Goal: Transaction & Acquisition: Purchase product/service

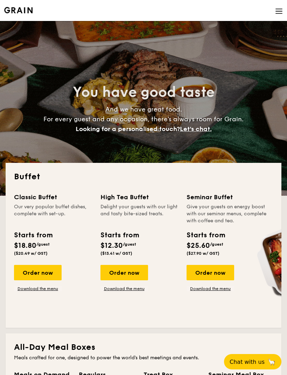
select select
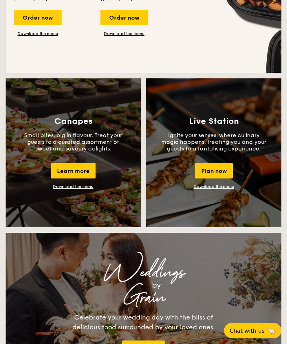
scroll to position [591, 0]
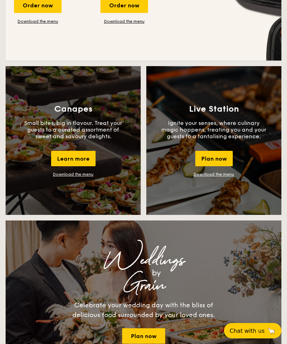
click at [213, 159] on div "Plan now" at bounding box center [213, 158] width 37 height 15
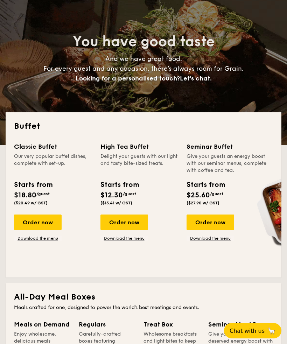
scroll to position [50, 0]
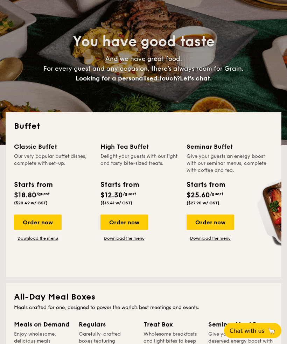
click at [41, 217] on div "Order now" at bounding box center [38, 222] width 48 height 15
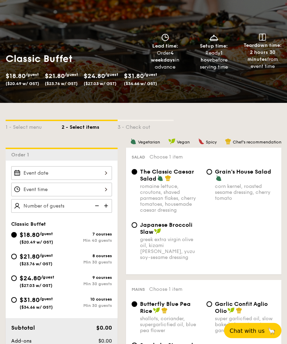
scroll to position [93, 0]
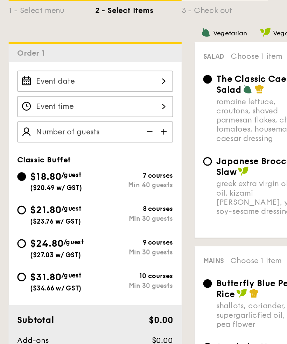
click at [105, 123] on div at bounding box center [61, 130] width 101 height 14
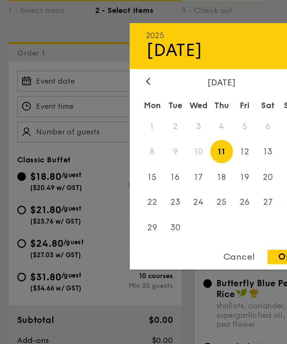
click at [174, 168] on span "13" at bounding box center [173, 175] width 15 height 15
click at [66, 69] on div at bounding box center [143, 172] width 287 height 344
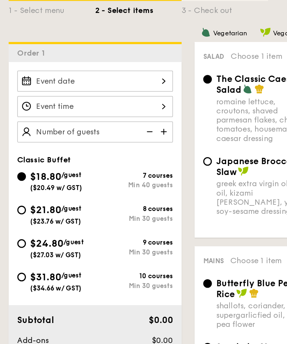
click at [106, 139] on div at bounding box center [61, 146] width 101 height 14
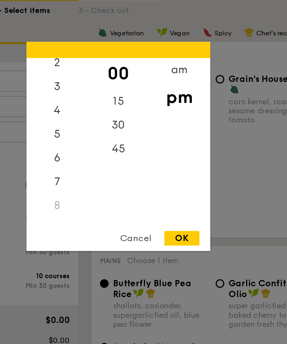
scroll to position [42, 0]
click at [84, 186] on div "7" at bounding box center [103, 193] width 39 height 15
click at [173, 226] on div "OK" at bounding box center [184, 230] width 23 height 9
type input "7:00PM"
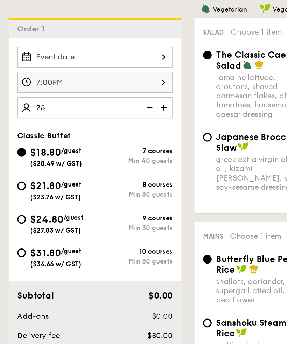
type input "25"
click at [16, 210] on input "$21.80 /guest ($23.76 w/ GST) 8 courses Min 30 guests" at bounding box center [14, 213] width 6 height 6
radio input "true"
type input "40 guests"
radio input "true"
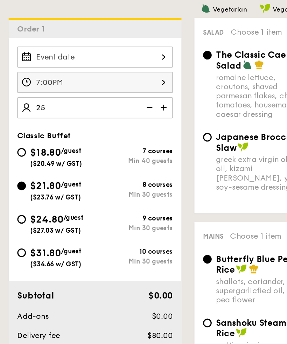
radio input "true"
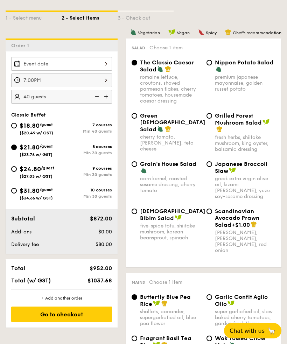
scroll to position [159, 0]
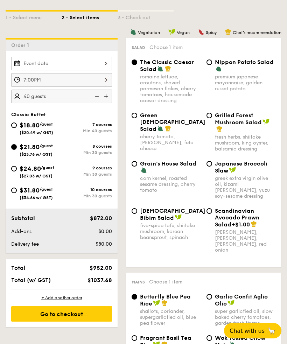
click at [97, 94] on img at bounding box center [96, 95] width 10 height 13
click at [98, 93] on img at bounding box center [96, 95] width 10 height 13
click at [100, 95] on img at bounding box center [96, 95] width 10 height 13
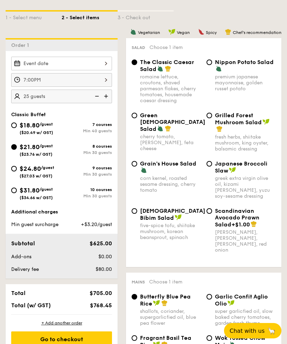
click at [98, 93] on img at bounding box center [96, 95] width 10 height 13
click at [97, 94] on img at bounding box center [96, 95] width 10 height 13
click at [98, 95] on img at bounding box center [96, 95] width 10 height 13
click at [96, 95] on img at bounding box center [96, 95] width 10 height 13
click at [106, 96] on img at bounding box center [106, 95] width 10 height 13
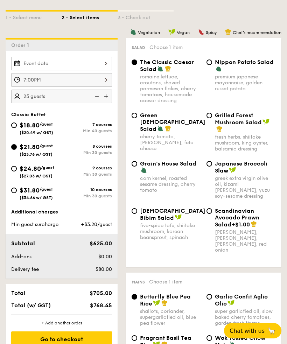
click at [97, 95] on img at bounding box center [96, 95] width 10 height 13
type input "20 guests"
click at [20, 163] on div "$18.80 /guest ($20.49 w/ GST) 7 courses Min 40 guests $21.80 /guest ($23.76 w/ …" at bounding box center [61, 163] width 106 height 87
click at [17, 167] on div "$24.80 /guest ($27.03 w/ GST)" at bounding box center [36, 171] width 50 height 15
click at [17, 167] on input "$24.80 /guest ($27.03 w/ GST) 9 courses Min 30 guests" at bounding box center [14, 169] width 6 height 6
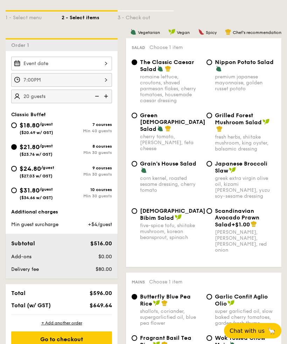
radio input "true"
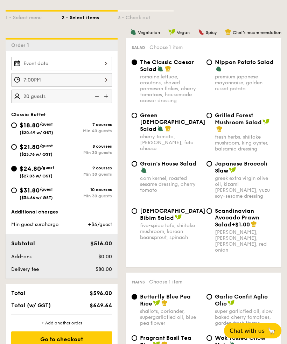
radio input "true"
click at [23, 143] on div "$21.80 /guest ($23.76 w/ GST)" at bounding box center [36, 149] width 33 height 15
click at [17, 144] on input "$21.80 /guest ($23.76 w/ GST) 8 courses Min 30 guests" at bounding box center [14, 147] width 6 height 6
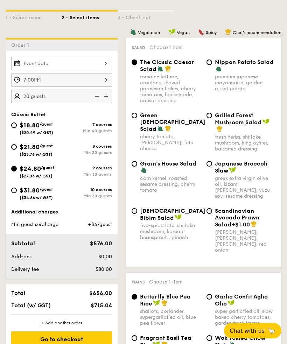
radio input "true"
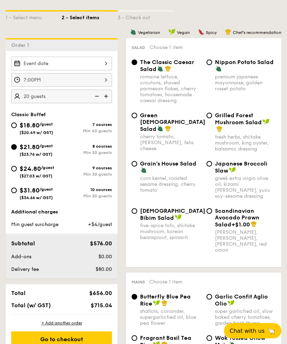
radio input "true"
click at [18, 169] on div "$24.80 /guest ($27.03 w/ GST)" at bounding box center [36, 171] width 50 height 15
click at [17, 169] on input "$24.80 /guest ($27.03 w/ GST) 9 courses Min 30 guests" at bounding box center [14, 169] width 6 height 6
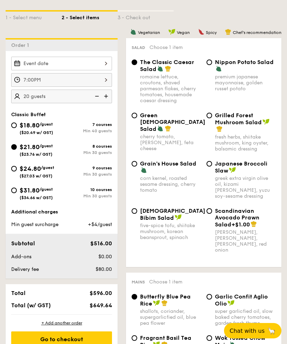
radio input "true"
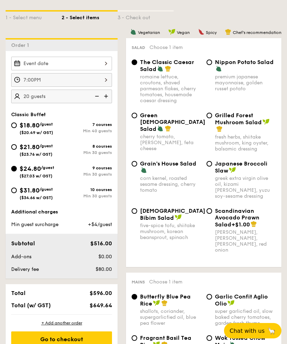
radio input "true"
click at [102, 64] on div at bounding box center [61, 64] width 101 height 14
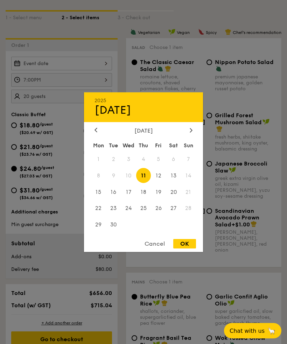
click at [176, 183] on span "13" at bounding box center [173, 175] width 15 height 15
click at [193, 248] on div "OK" at bounding box center [184, 243] width 23 height 9
type input "[DATE]"
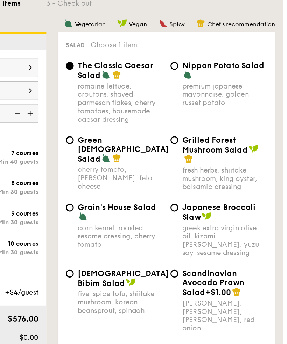
scroll to position [173, 0]
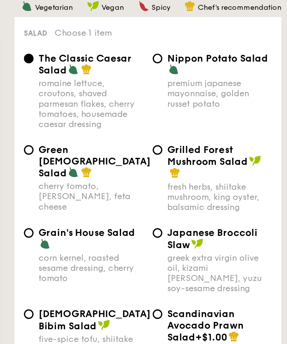
click at [206, 99] on input "Grilled Forest Mushroom Salad fresh herbs, shiitake mushroom, king oyster, bals…" at bounding box center [209, 102] width 6 height 6
radio input "true"
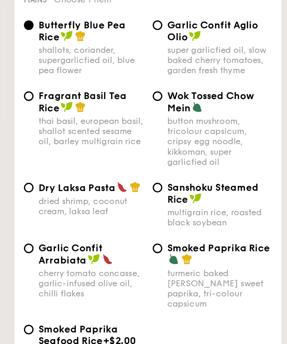
scroll to position [329, 0]
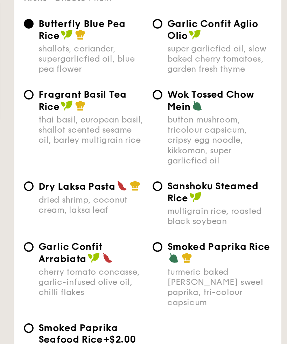
click at [131, 218] on input "Dry Laksa Pasta dried shrimp, coconut cream, laksa leaf" at bounding box center [134, 221] width 6 height 6
radio input "true"
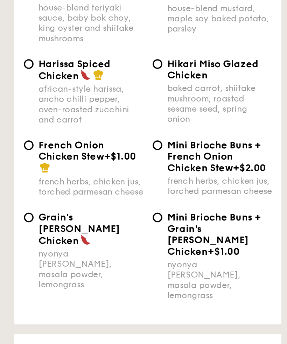
scroll to position [656, 0]
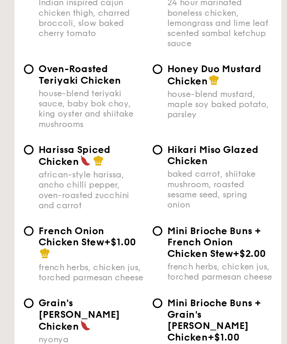
click at [206, 99] on input "Honey Duo Mustard Chicken house-blend mustard, maple soy baked potato, parsley" at bounding box center [209, 102] width 6 height 6
radio input "true"
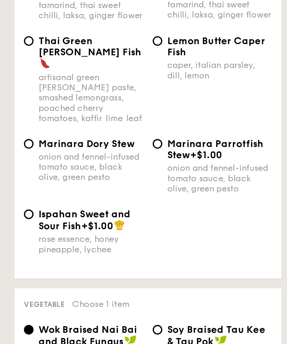
scroll to position [969, 0]
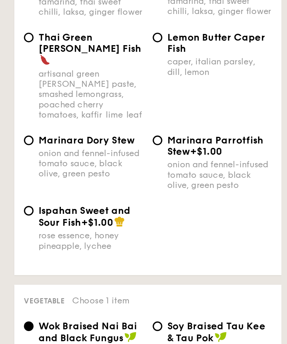
click at [131, 232] on input "Ispahan Sweet and Sour Fish +$1.00 rose essence, honey pineapple, lychee" at bounding box center [134, 235] width 6 height 6
radio input "true"
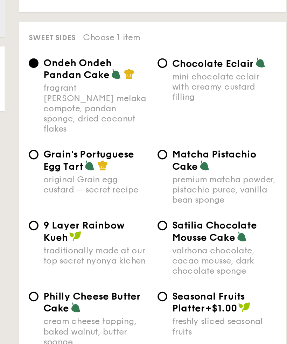
scroll to position [1345, 0]
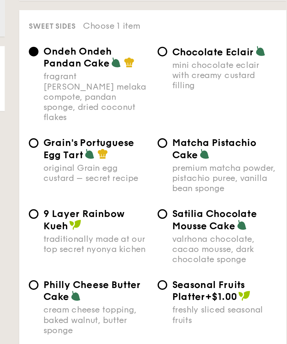
click at [131, 193] on input "Grain's Portuguese Egg Tart original Grain egg custard – secret recipe" at bounding box center [134, 196] width 6 height 6
radio input "true"
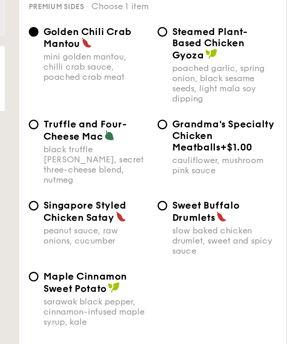
scroll to position [1793, 0]
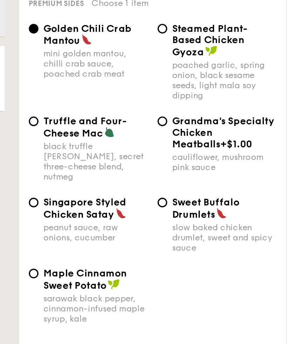
click at [131, 227] on input "Singapore Styled Chicken Satay peanut sauce, raw onions, cucumber" at bounding box center [134, 230] width 6 height 6
radio input "true"
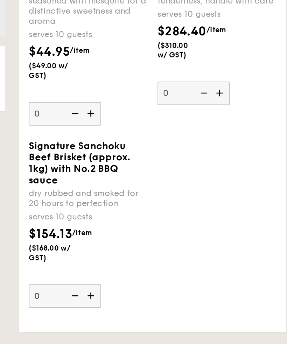
scroll to position [2265, 0]
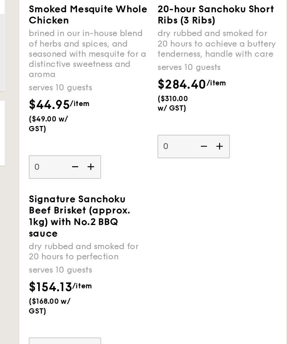
click at [238, 159] on img at bounding box center [243, 165] width 10 height 13
click at [206, 159] on input "0" at bounding box center [227, 166] width 42 height 14
type input "1"
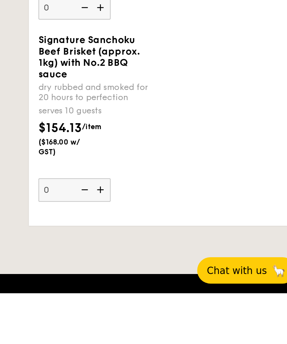
click at [163, 277] on img at bounding box center [168, 283] width 10 height 13
click at [131, 277] on input "0" at bounding box center [152, 284] width 42 height 14
type input "1"
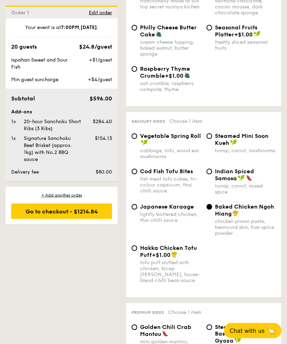
scroll to position [1593, 0]
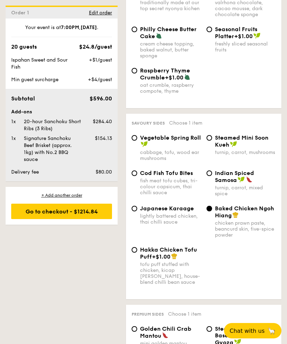
click at [96, 13] on span "Edit order" at bounding box center [100, 13] width 23 height 6
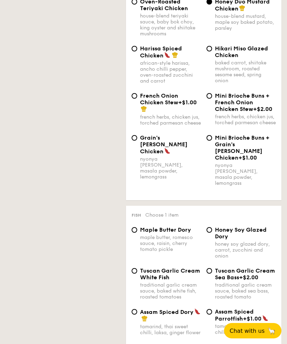
scroll to position [187, 0]
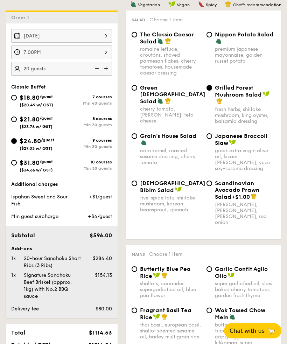
click at [16, 118] on input "$21.80 /guest ($23.76 w/ GST) 8 courses Min 30 guests" at bounding box center [14, 119] width 6 height 6
radio input "true"
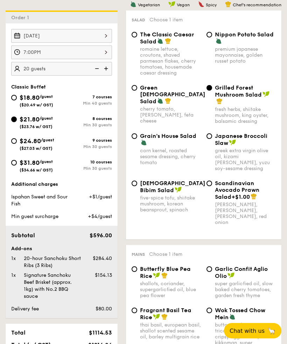
radio input "true"
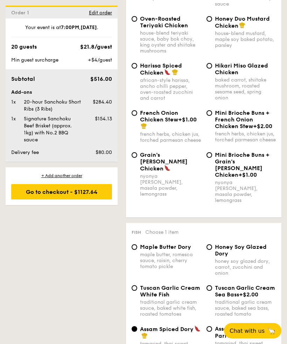
scroll to position [738, 0]
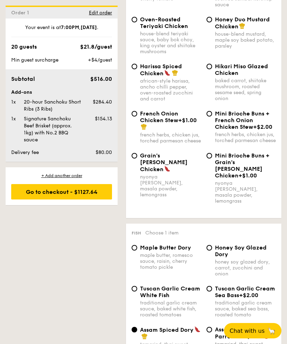
click at [102, 12] on span "Edit order" at bounding box center [100, 13] width 23 height 6
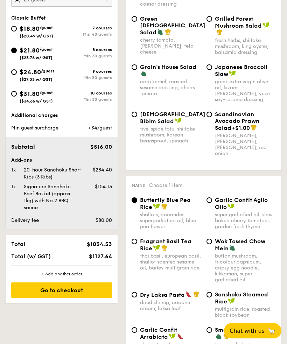
scroll to position [187, 0]
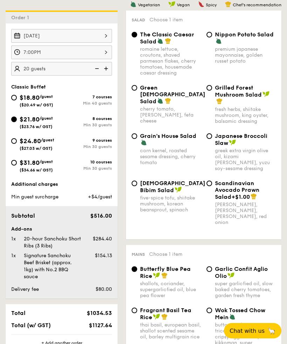
click at [19, 142] on div "$24.80 /guest ($27.03 w/ GST)" at bounding box center [36, 143] width 50 height 15
click at [17, 142] on input "$24.80 /guest ($27.03 w/ GST) 9 courses Min 30 guests" at bounding box center [14, 141] width 6 height 6
radio input "true"
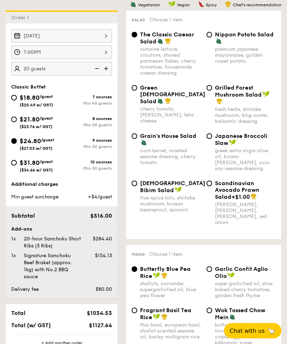
radio input "true"
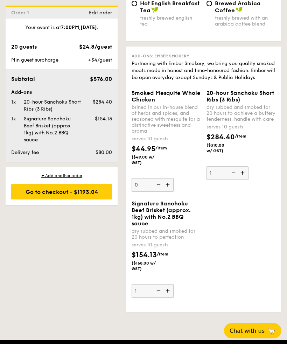
scroll to position [2258, 0]
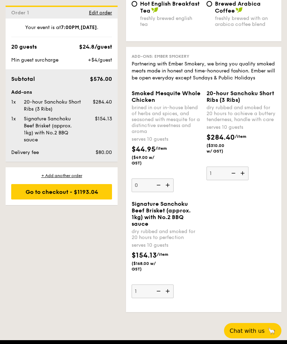
click at [230, 180] on img at bounding box center [232, 172] width 10 height 13
click at [230, 180] on input "1" at bounding box center [227, 173] width 42 height 14
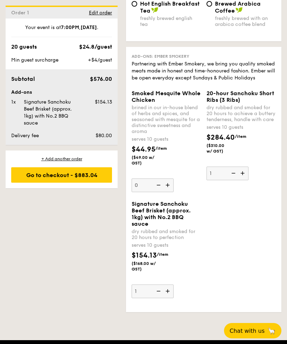
type input "0"
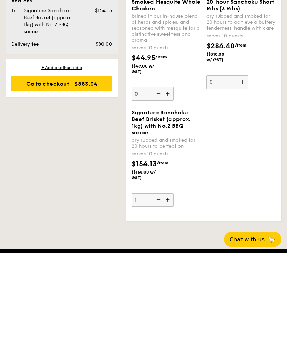
click at [170, 284] on img at bounding box center [168, 290] width 10 height 13
click at [170, 284] on input "1" at bounding box center [152, 291] width 42 height 14
type input "2"
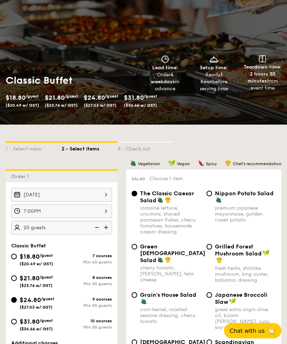
scroll to position [17, 0]
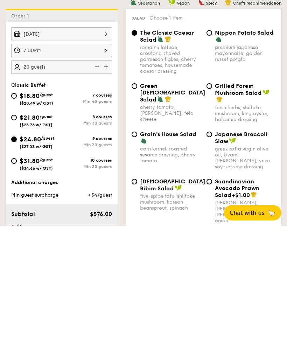
click at [207, 201] on input "Grilled Forest Mushroom Salad fresh herbs, shiitake mushroom, king oyster, bals…" at bounding box center [209, 204] width 6 height 6
radio input "true"
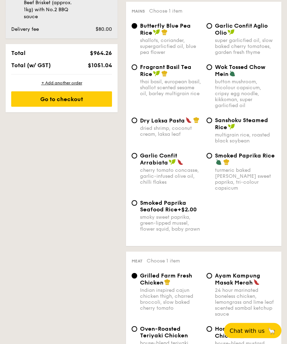
scroll to position [430, 0]
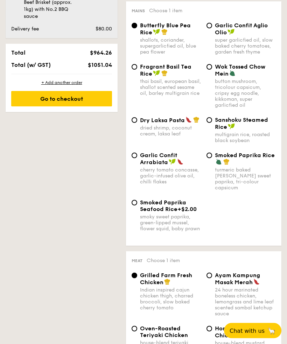
click at [135, 121] on input "Dry Laksa Pasta dried shrimp, coconut cream, laksa leaf" at bounding box center [134, 120] width 6 height 6
radio input "true"
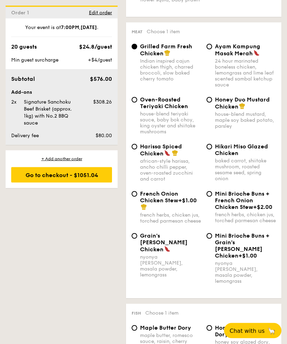
scroll to position [659, 0]
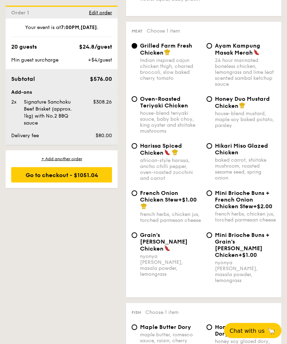
click at [209, 102] on input "Honey Duo Mustard Chicken house-blend mustard, maple soy baked potato, parsley" at bounding box center [209, 99] width 6 height 6
radio input "true"
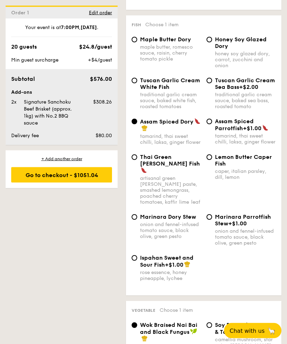
scroll to position [946, 0]
click at [140, 254] on span "Ispahan Sweet and Sour Fish" at bounding box center [166, 261] width 53 height 14
click at [137, 255] on input "Ispahan Sweet and Sour Fish +$1.00 rose essence, honey pineapple, lychee" at bounding box center [134, 258] width 6 height 6
radio input "true"
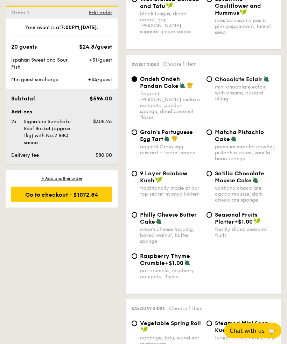
scroll to position [1408, 0]
click at [140, 134] on span "Grain's Portuguese Egg Tart" at bounding box center [166, 136] width 53 height 14
click at [137, 134] on input "Grain's Portuguese Egg Tart original Grain egg custard – secret recipe" at bounding box center [134, 132] width 6 height 6
radio input "true"
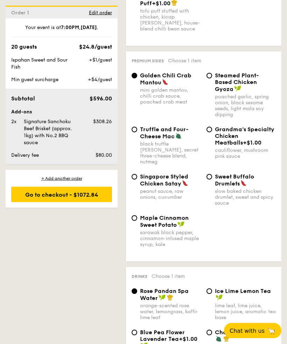
scroll to position [1847, 0]
click at [140, 175] on span "Singapore Styled Chicken Satay" at bounding box center [164, 180] width 48 height 14
click at [137, 175] on input "Singapore Styled Chicken Satay peanut sauce, raw onions, cucumber" at bounding box center [134, 177] width 6 height 6
radio input "true"
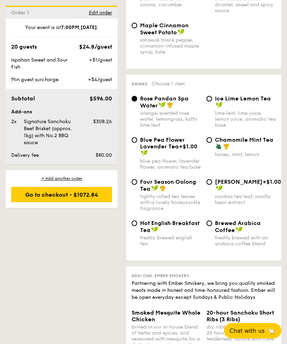
scroll to position [2039, 0]
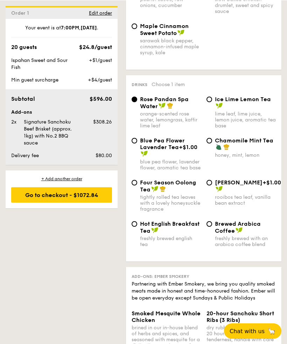
click at [83, 194] on div "Go to checkout - $1072.84" at bounding box center [61, 194] width 101 height 15
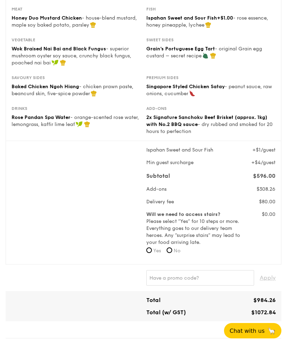
scroll to position [171, 0]
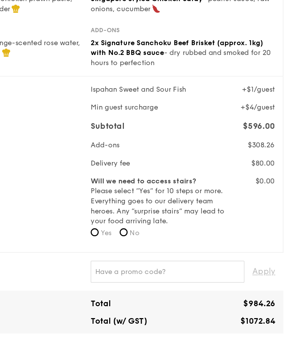
click at [166, 211] on input "No" at bounding box center [169, 214] width 6 height 6
radio input "true"
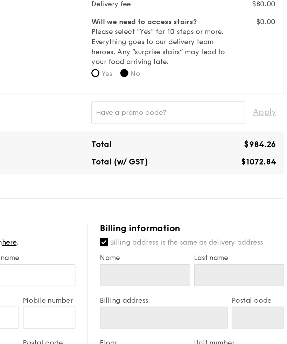
scroll to position [269, 0]
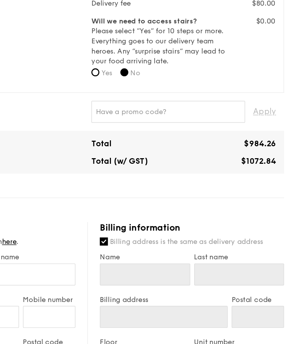
click at [259, 135] on span "Apply" at bounding box center [267, 142] width 16 height 15
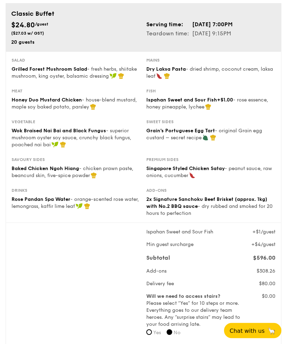
scroll to position [0, 0]
